Goal: Task Accomplishment & Management: Use online tool/utility

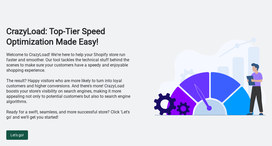
click at [24, 132] on button "Let's go!" at bounding box center [17, 135] width 22 height 9
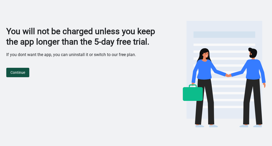
click at [17, 70] on span "Continue" at bounding box center [17, 72] width 15 height 4
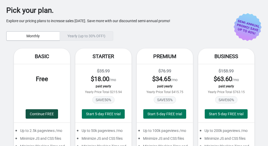
click at [49, 113] on span "Continue FREE" at bounding box center [42, 114] width 24 height 4
